Goal: Task Accomplishment & Management: Manage account settings

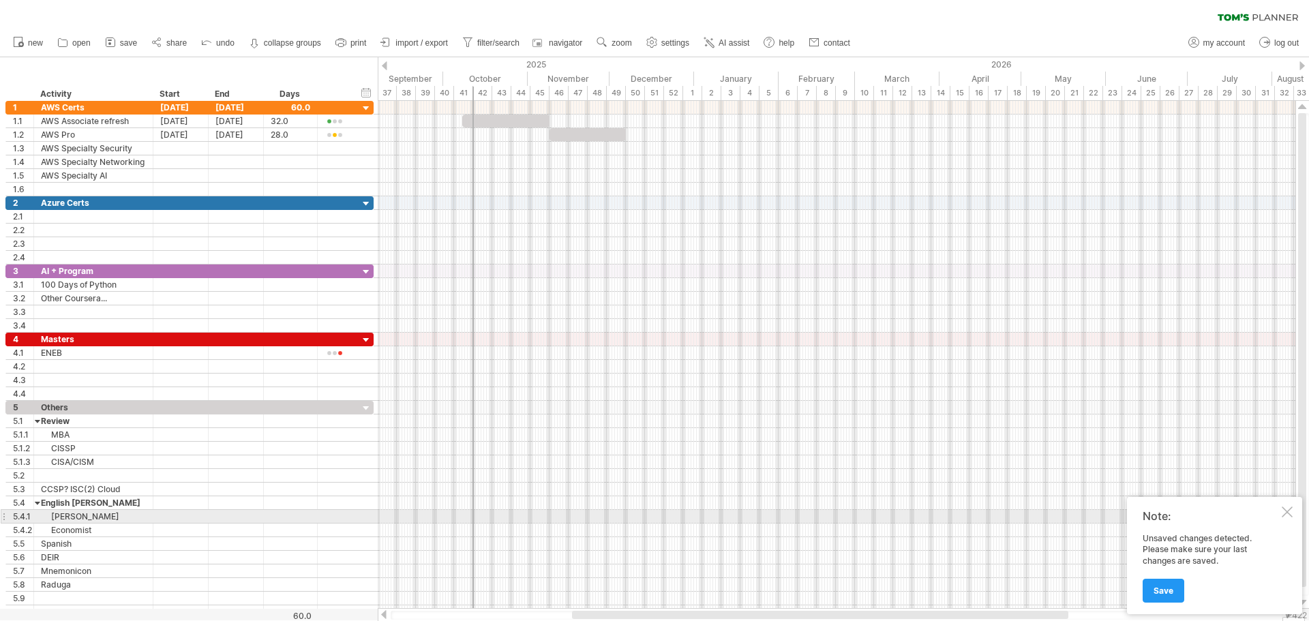
click at [1289, 515] on div at bounding box center [1286, 511] width 11 height 11
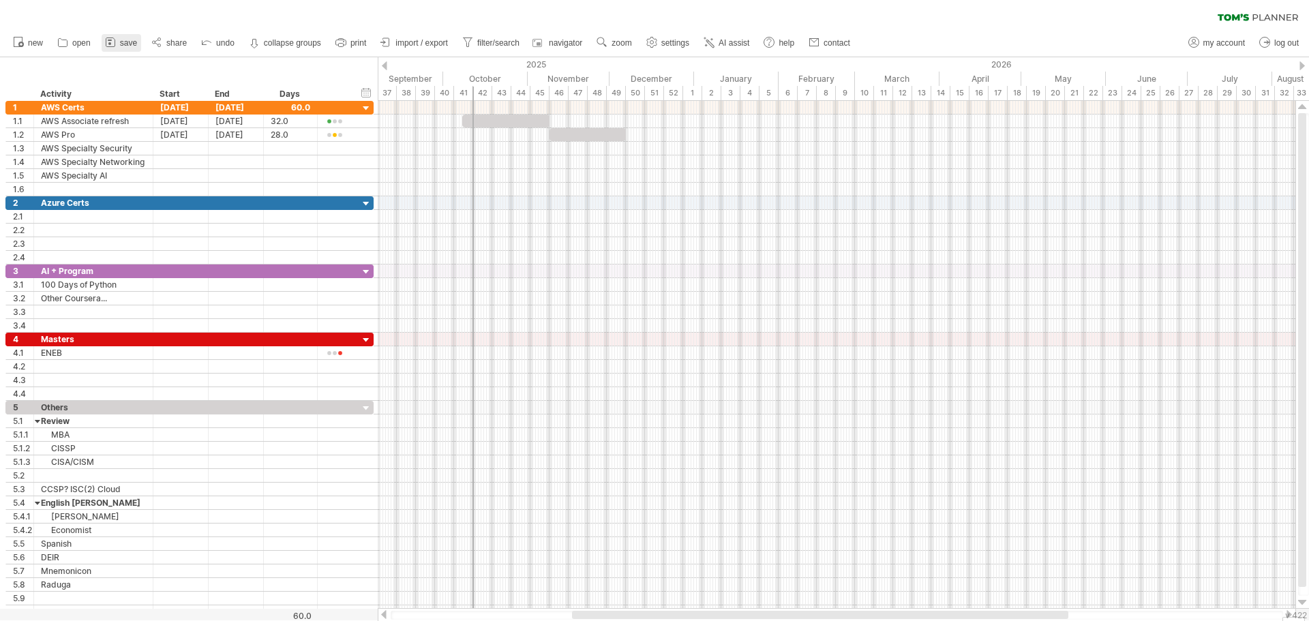
click at [121, 44] on span "save" at bounding box center [128, 43] width 17 height 10
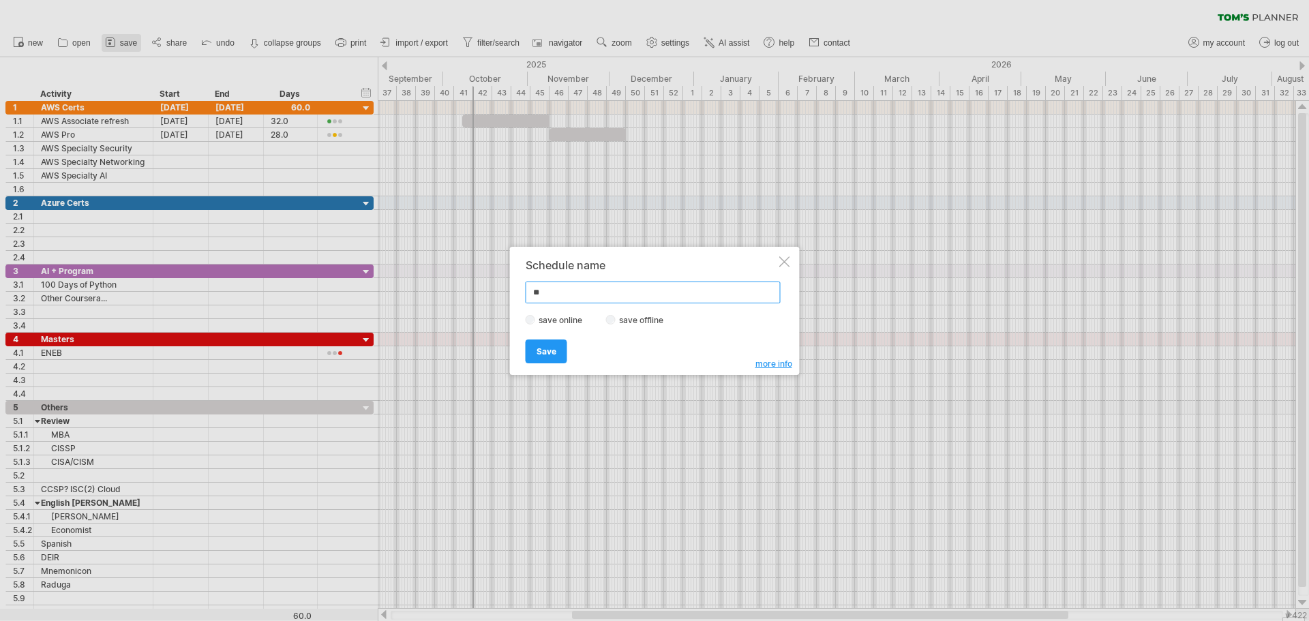
type input "*"
type input "***"
click at [544, 353] on span "Save" at bounding box center [546, 351] width 20 height 10
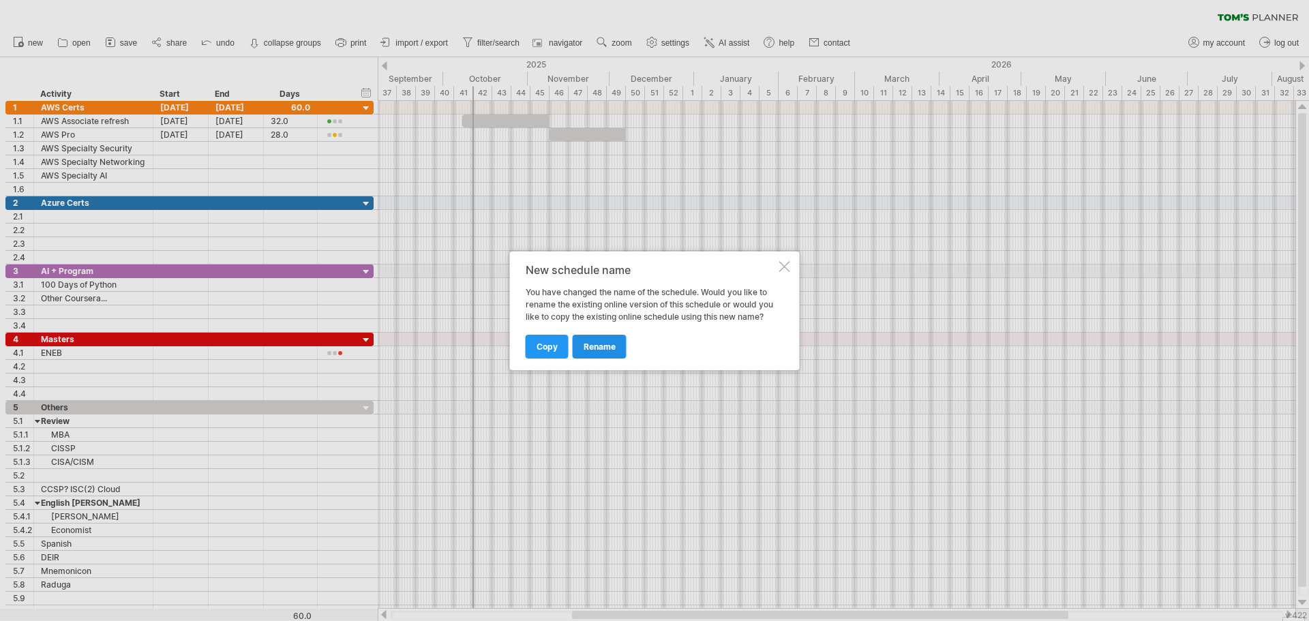
click at [596, 350] on span "rename" at bounding box center [599, 346] width 32 height 10
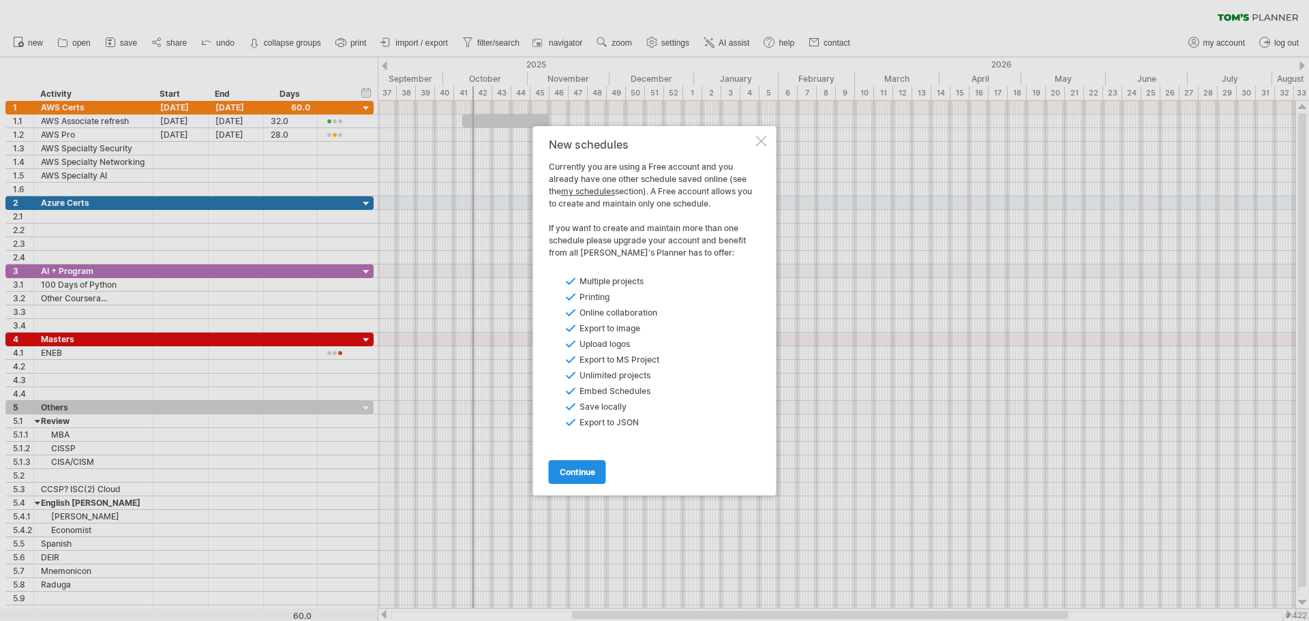
click at [586, 482] on link "continue" at bounding box center [577, 472] width 57 height 24
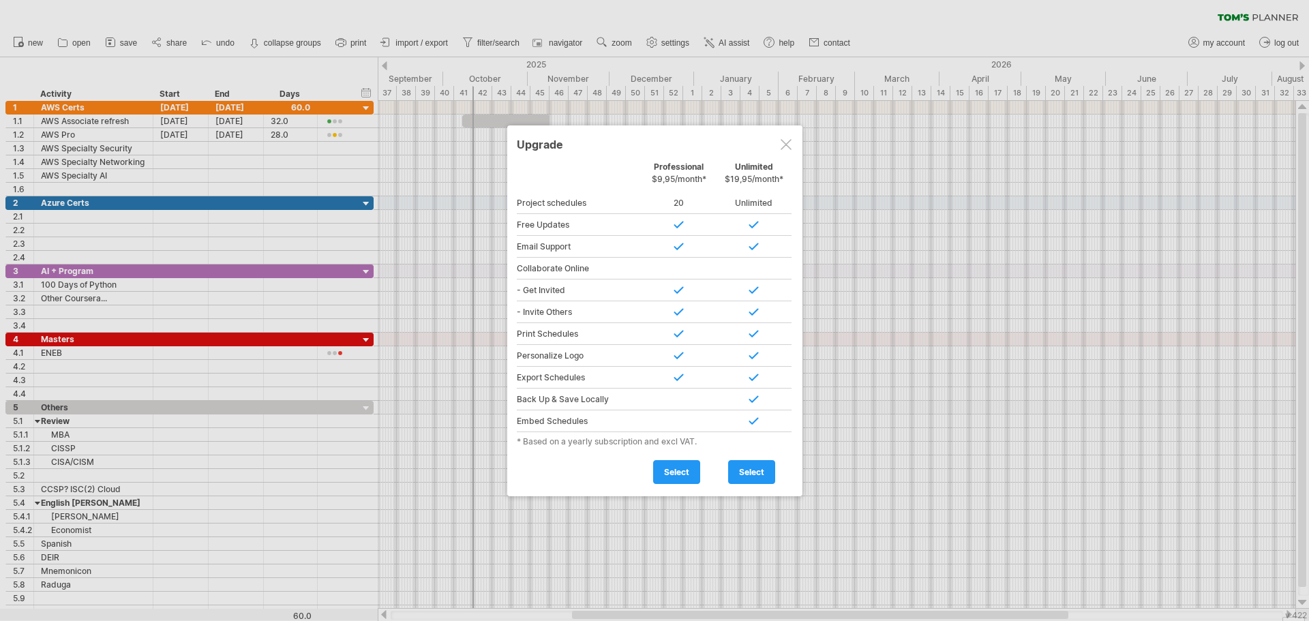
click at [788, 144] on div at bounding box center [785, 144] width 11 height 11
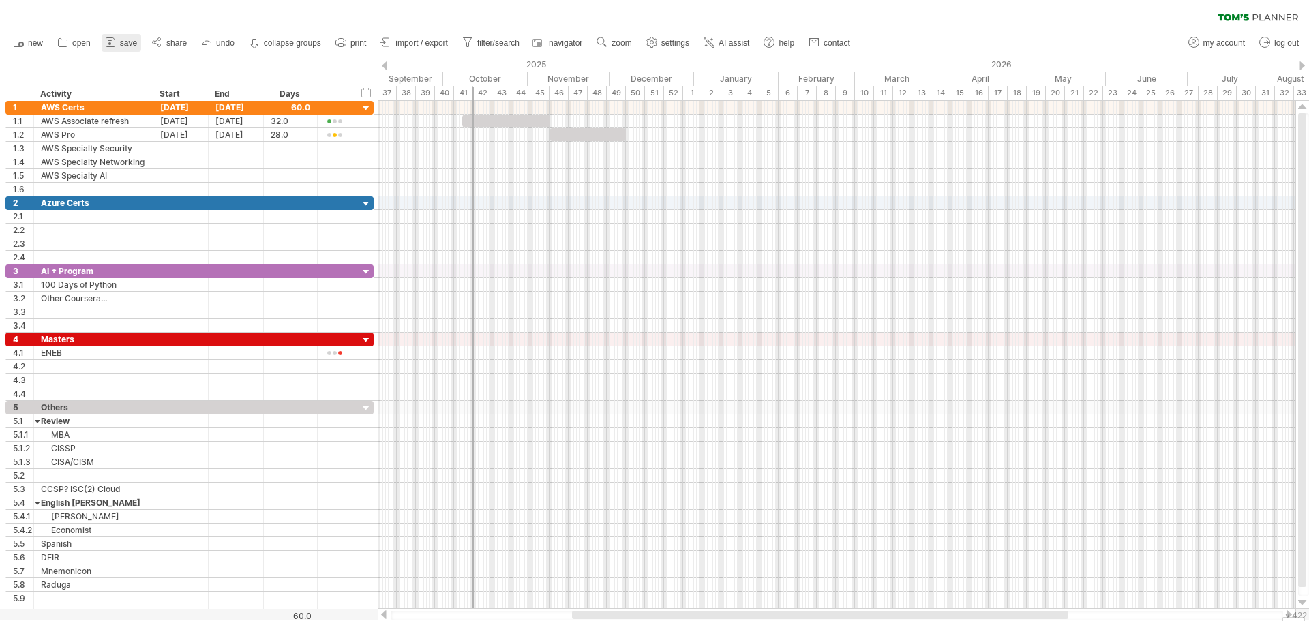
click at [123, 38] on span "save" at bounding box center [128, 43] width 17 height 10
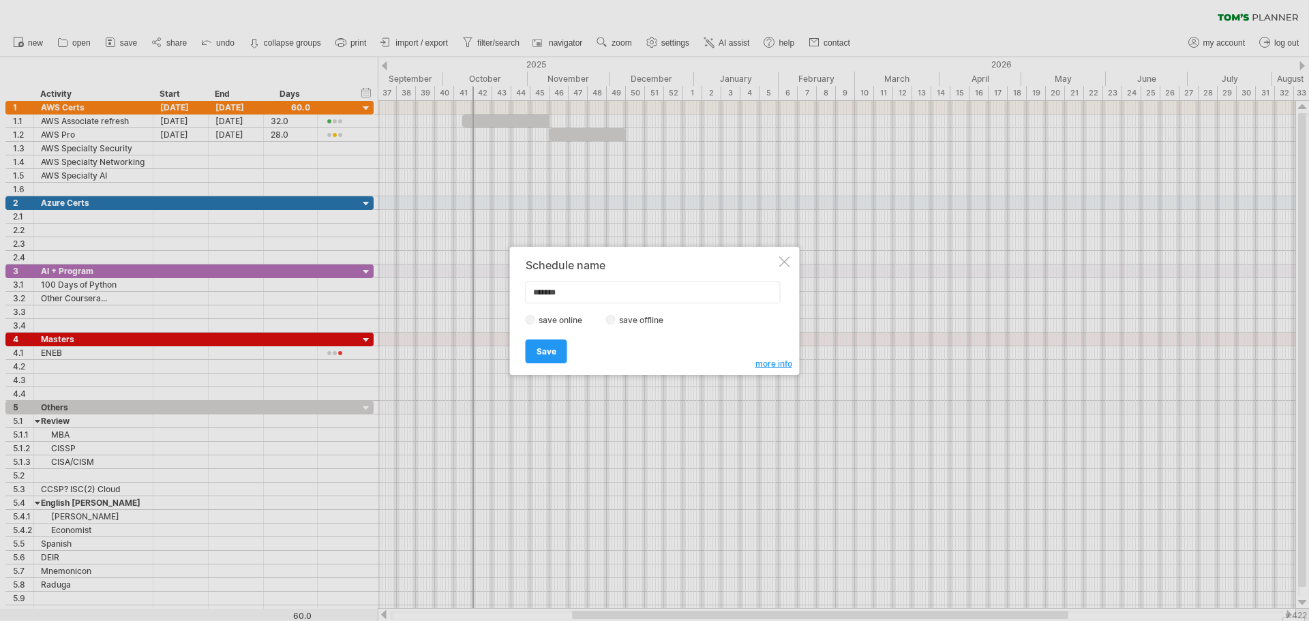
drag, startPoint x: 577, startPoint y: 277, endPoint x: 577, endPoint y: 288, distance: 11.6
click at [577, 288] on div "Schedule name ******* save online save offline more info Save Save Save schedul…" at bounding box center [651, 311] width 251 height 104
drag, startPoint x: 577, startPoint y: 288, endPoint x: 500, endPoint y: 279, distance: 77.5
click at [500, 279] on div "Trying to reach [DOMAIN_NAME] Connected again... 0% loading... clear filter" at bounding box center [654, 310] width 1309 height 621
drag, startPoint x: 541, startPoint y: 365, endPoint x: 550, endPoint y: 352, distance: 16.6
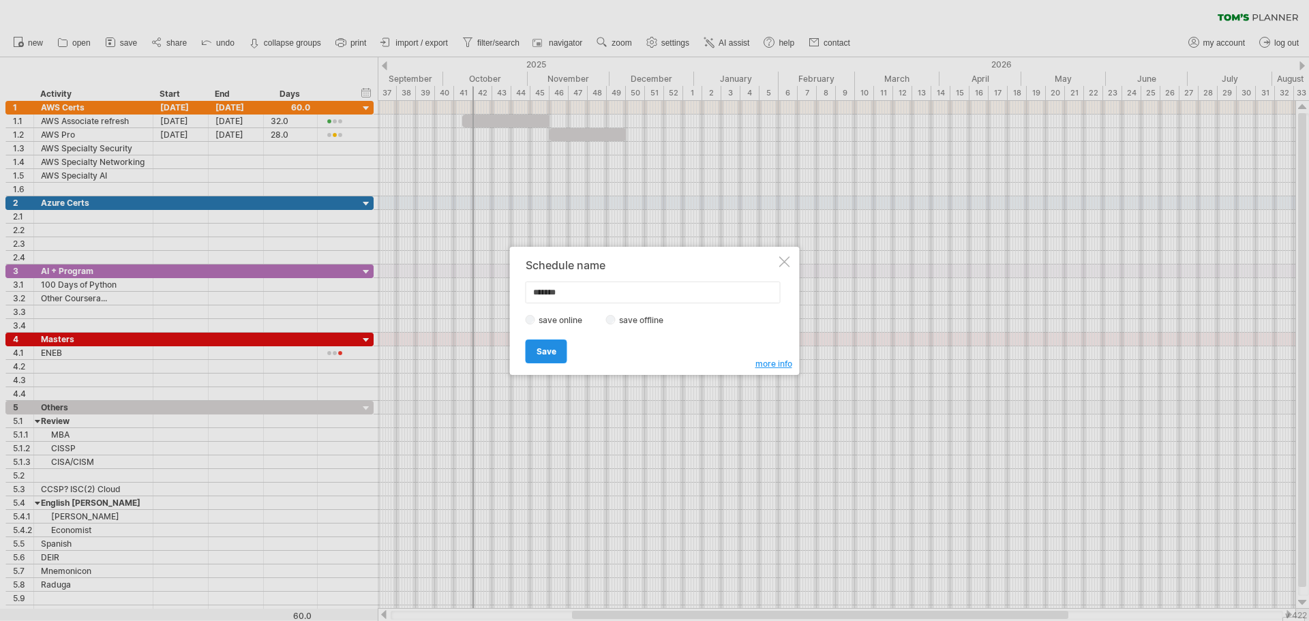
click at [550, 352] on div "Schedule name ******* save online save offline more info Save Save Save schedul…" at bounding box center [655, 311] width 290 height 128
click at [550, 352] on span "Save" at bounding box center [546, 351] width 20 height 10
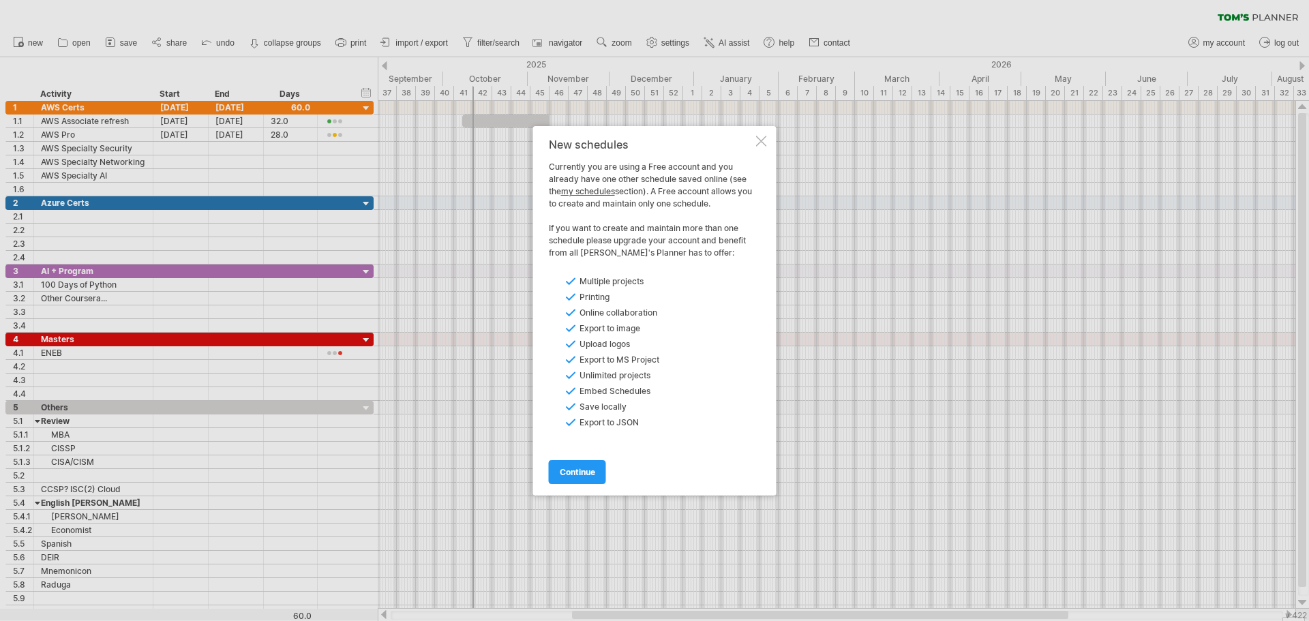
click at [769, 149] on div "New schedules Currently you are using a Free account and you already have one o…" at bounding box center [654, 310] width 243 height 369
click at [761, 133] on div "New schedules Currently you are using a Free account and you already have one o…" at bounding box center [654, 310] width 243 height 369
click at [759, 130] on div "New schedules Currently you are using a Free account and you already have one o…" at bounding box center [654, 310] width 243 height 369
click at [759, 139] on div at bounding box center [761, 141] width 11 height 11
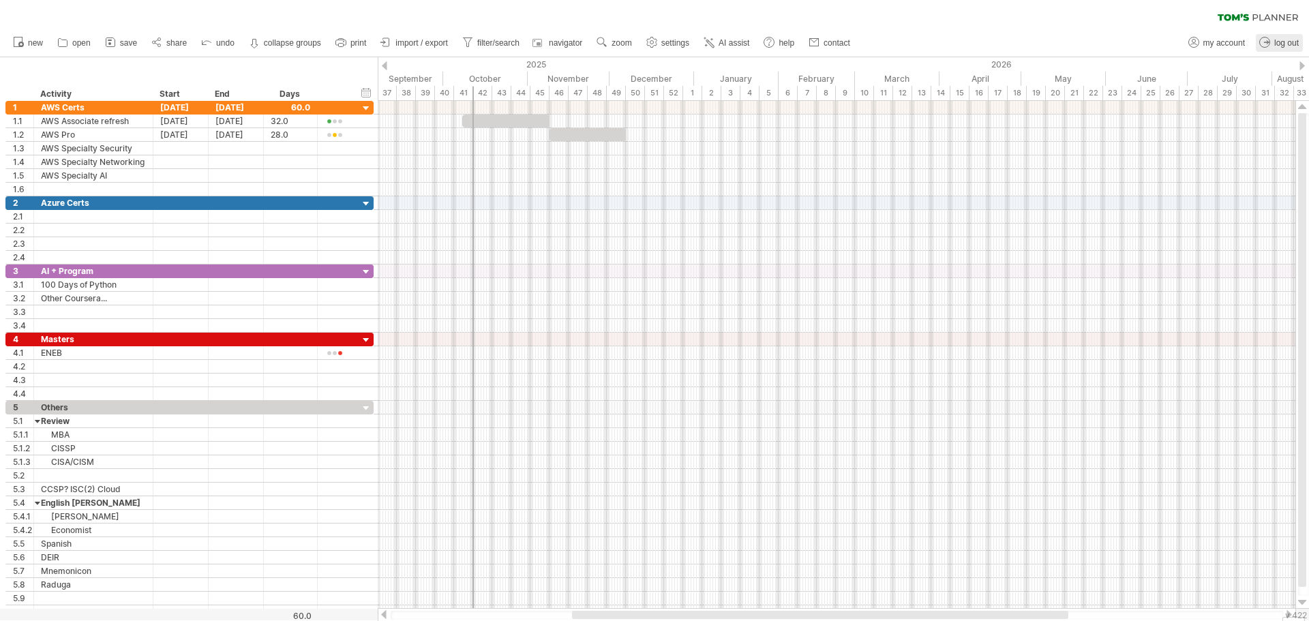
click at [1266, 44] on icon at bounding box center [1265, 42] width 14 height 14
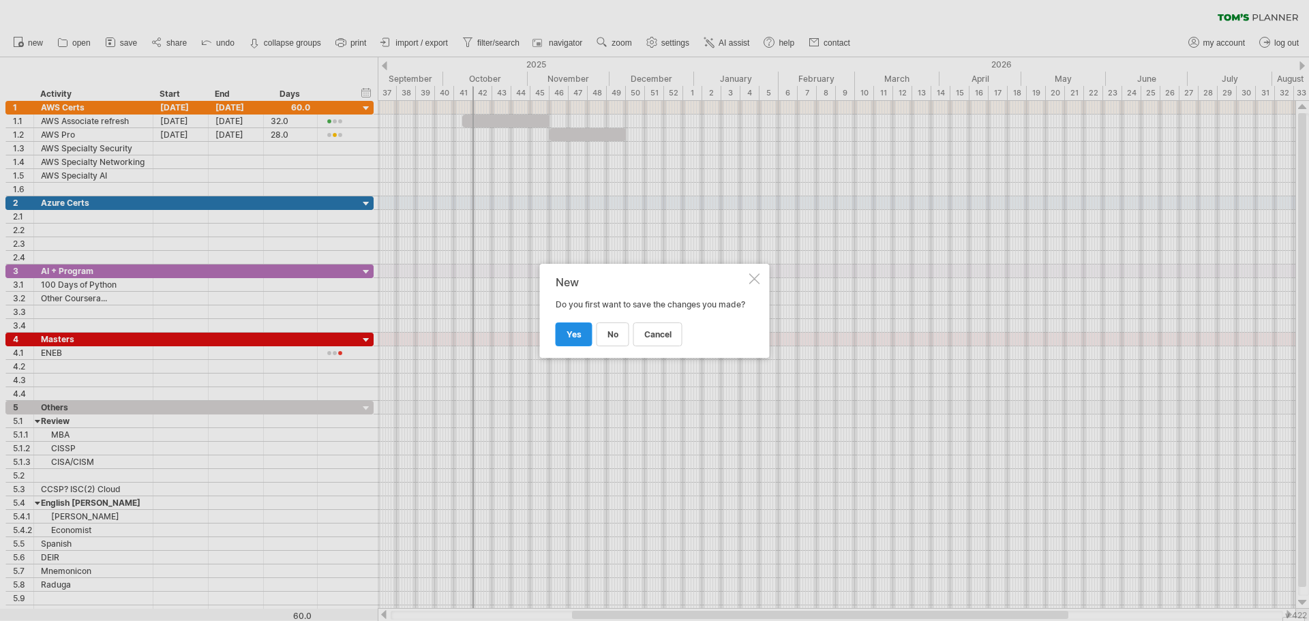
click at [585, 341] on link "yes" at bounding box center [574, 334] width 37 height 24
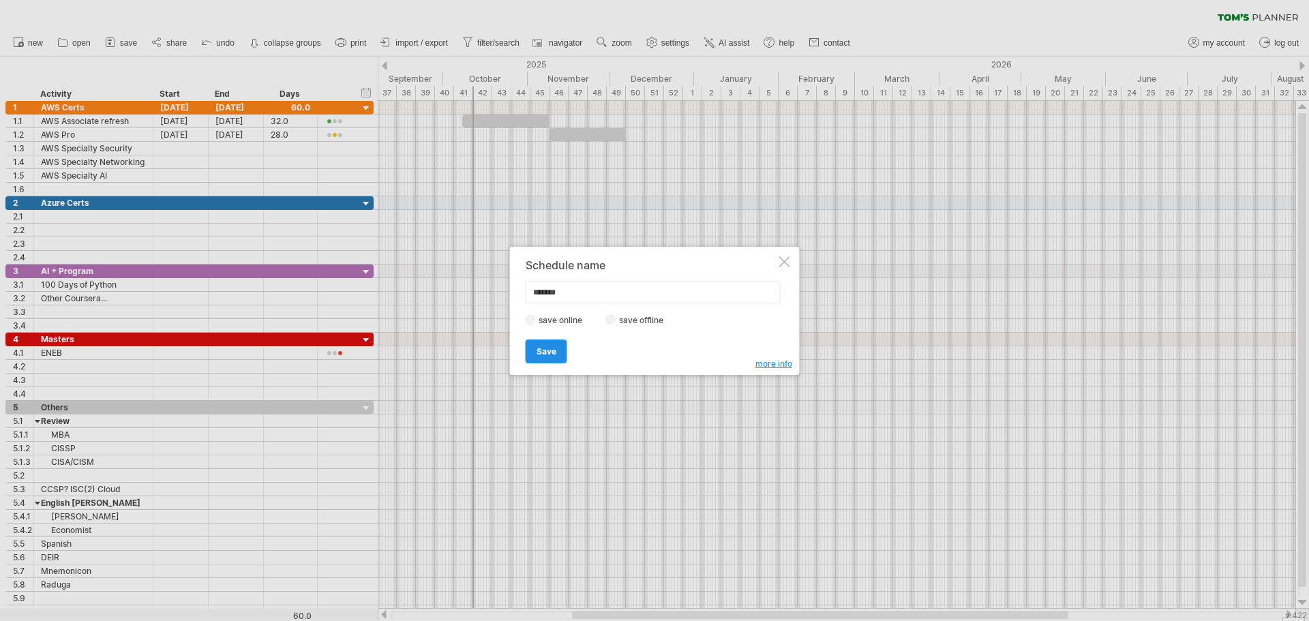
click at [547, 353] on span "Save" at bounding box center [546, 351] width 20 height 10
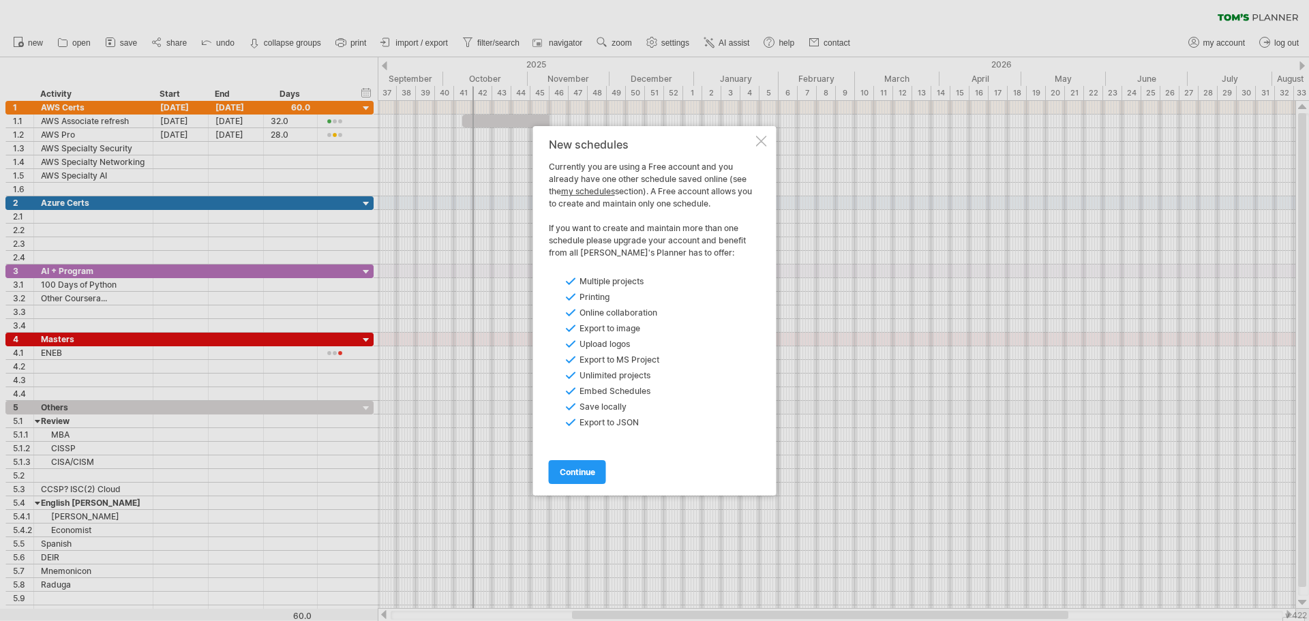
click at [764, 144] on div at bounding box center [761, 141] width 11 height 11
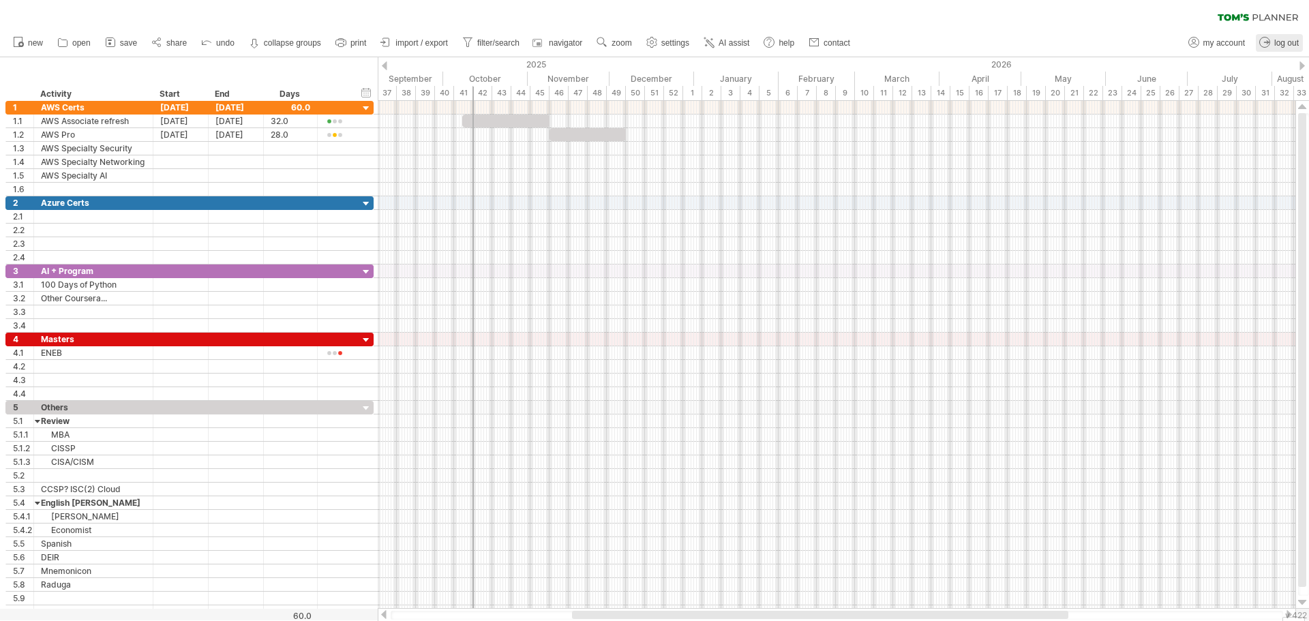
click at [1277, 38] on span "log out" at bounding box center [1286, 43] width 25 height 10
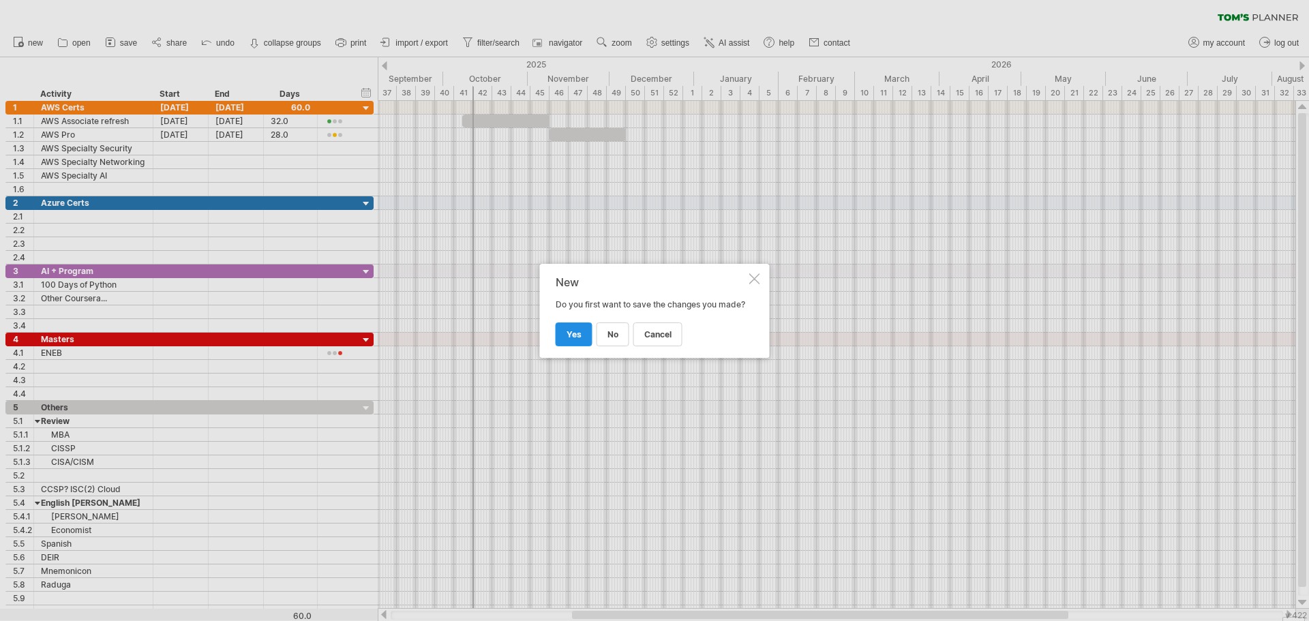
click at [581, 336] on link "yes" at bounding box center [574, 334] width 37 height 24
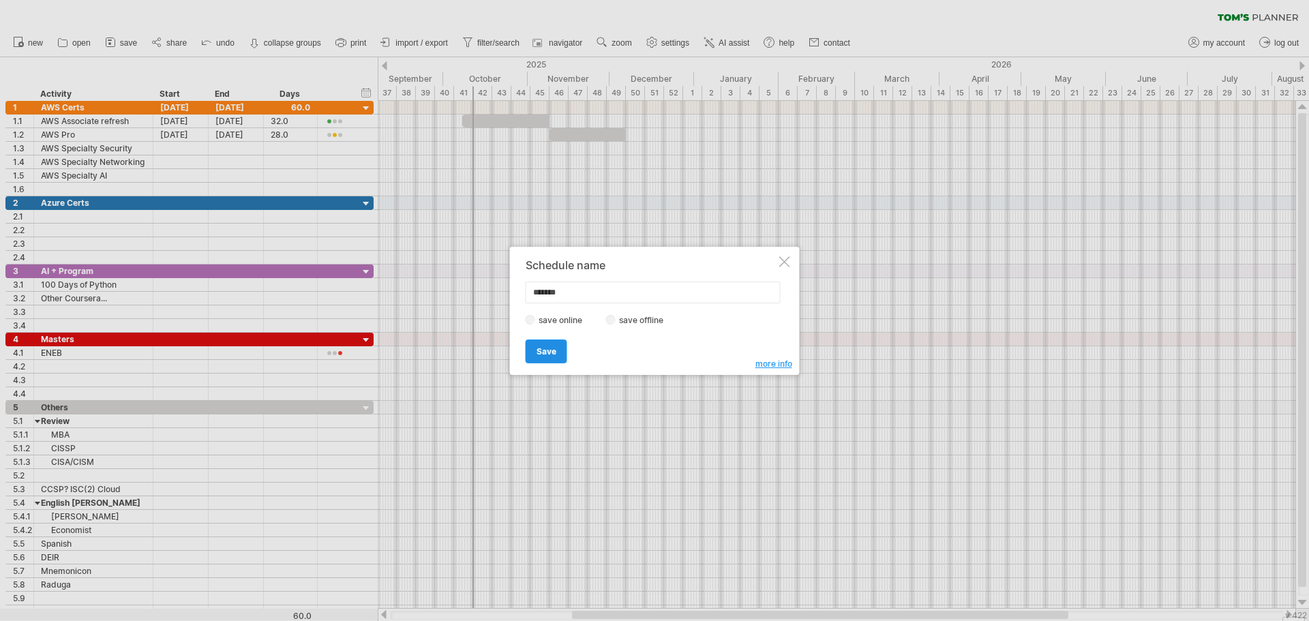
click at [553, 345] on link "Save" at bounding box center [547, 351] width 42 height 24
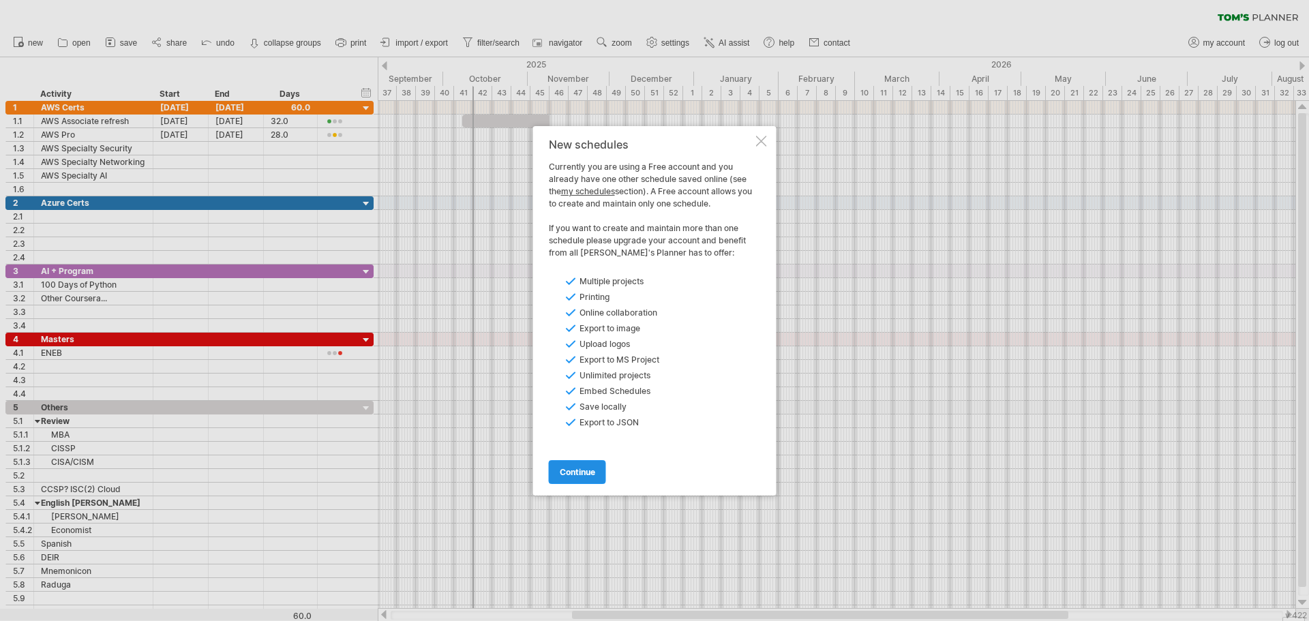
click at [574, 481] on link "continue" at bounding box center [577, 472] width 57 height 24
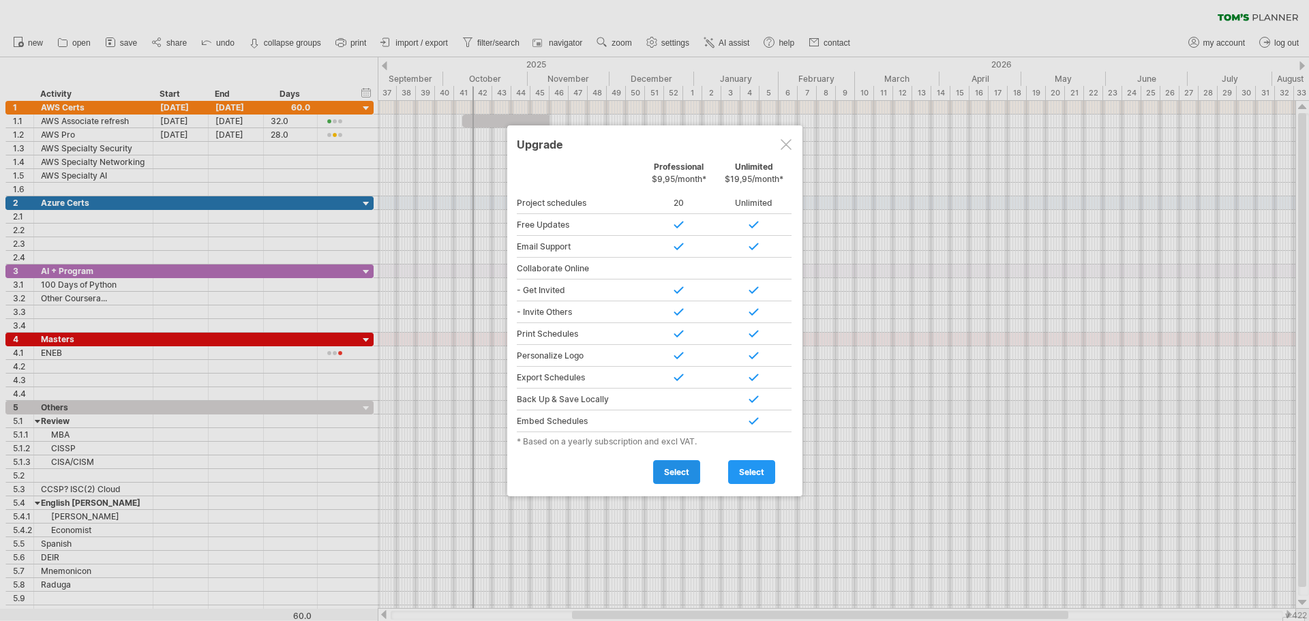
click at [688, 474] on span "select" at bounding box center [676, 472] width 25 height 10
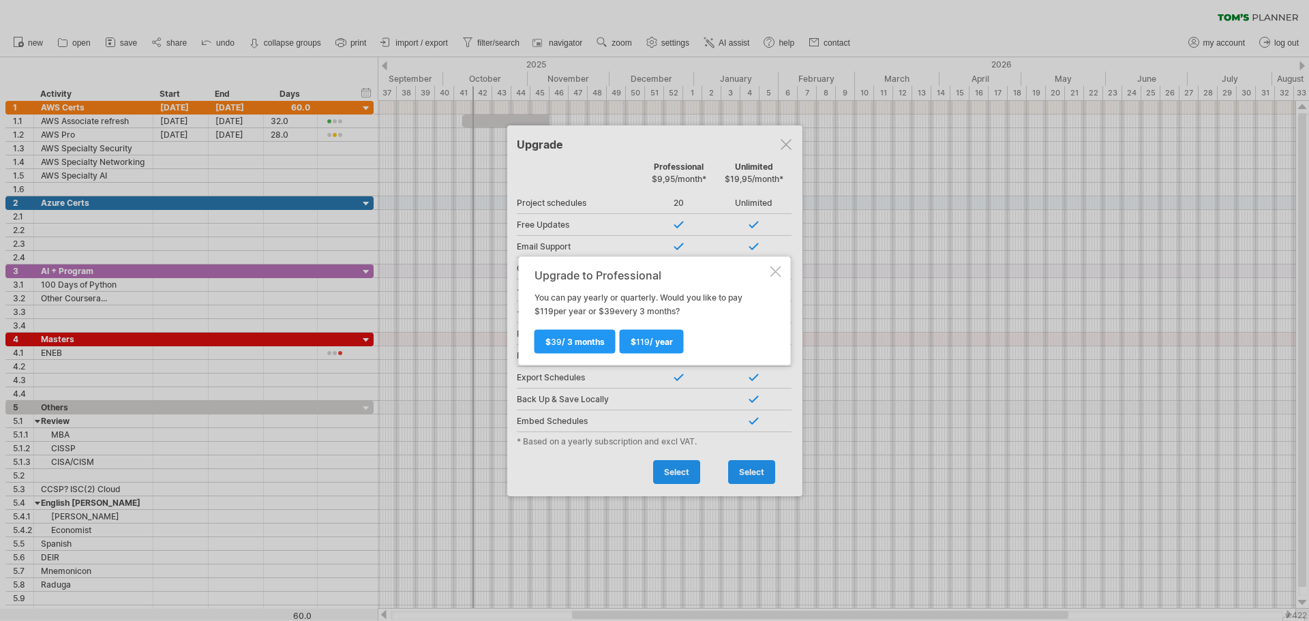
click at [774, 273] on div at bounding box center [775, 271] width 11 height 11
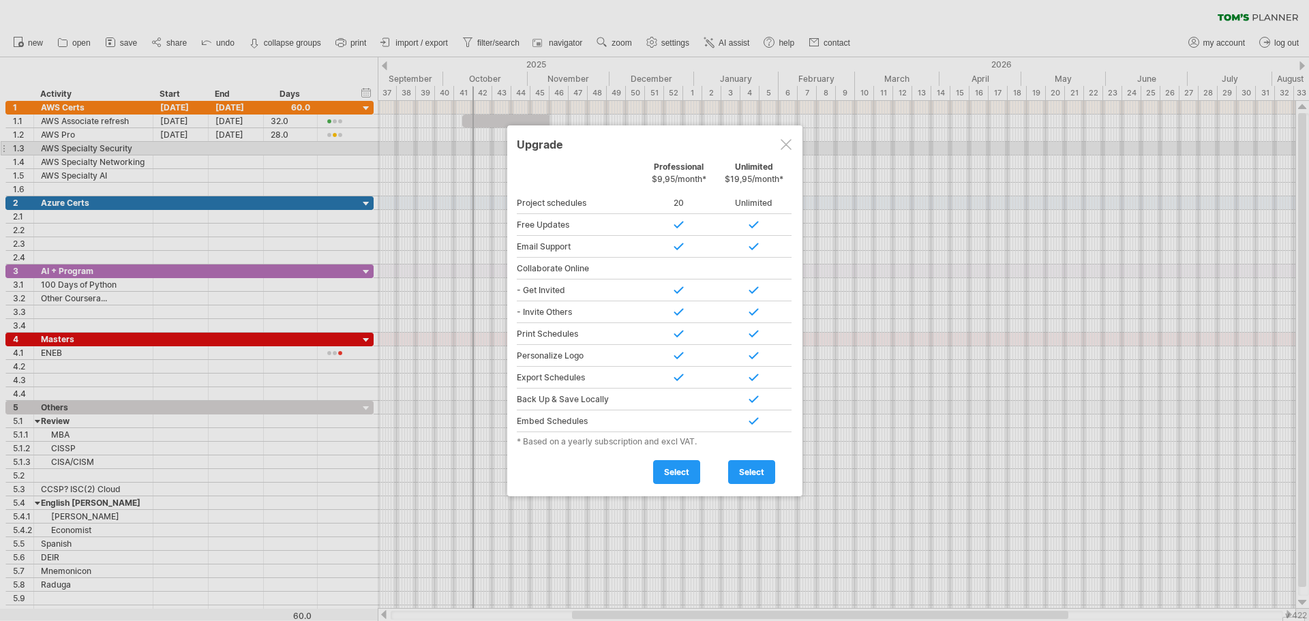
click at [785, 144] on div at bounding box center [785, 144] width 11 height 11
